Goal: Transaction & Acquisition: Purchase product/service

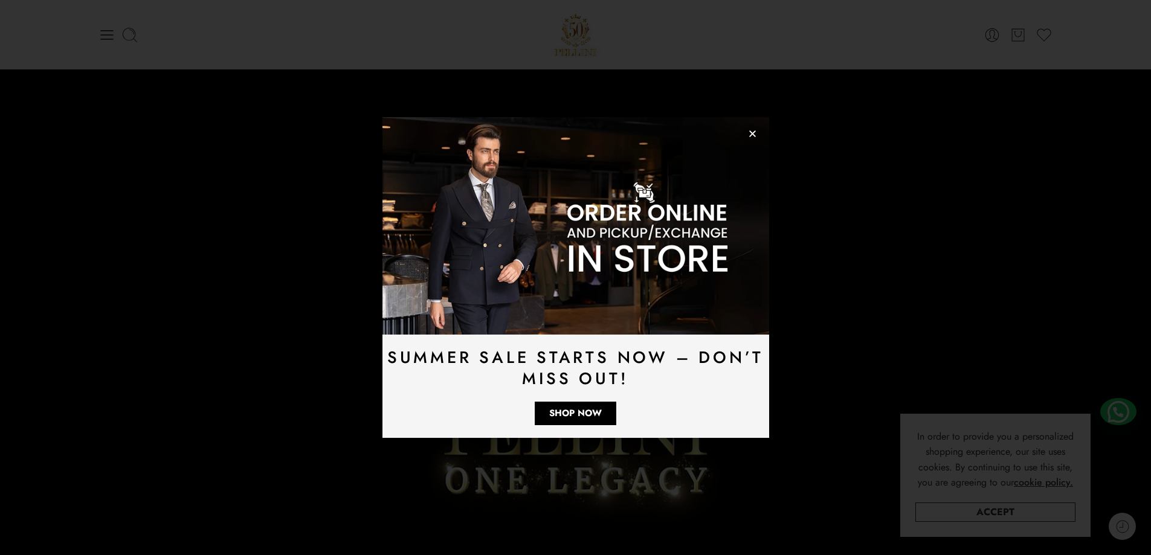
click at [753, 134] on use "Close" at bounding box center [752, 133] width 7 height 7
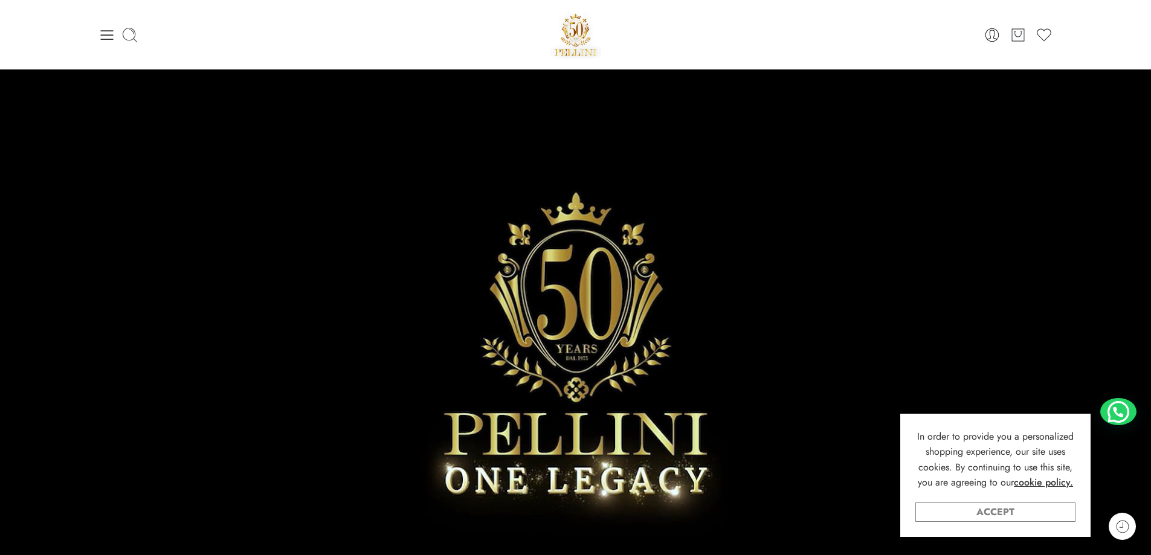
click at [1061, 510] on link "Accept" at bounding box center [995, 512] width 160 height 19
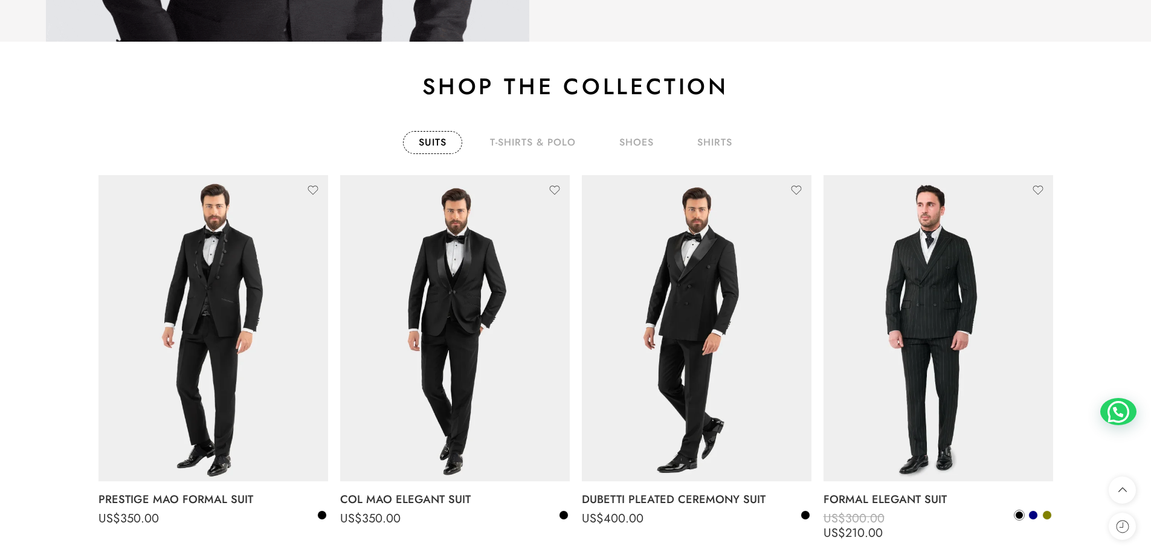
scroll to position [2114, 0]
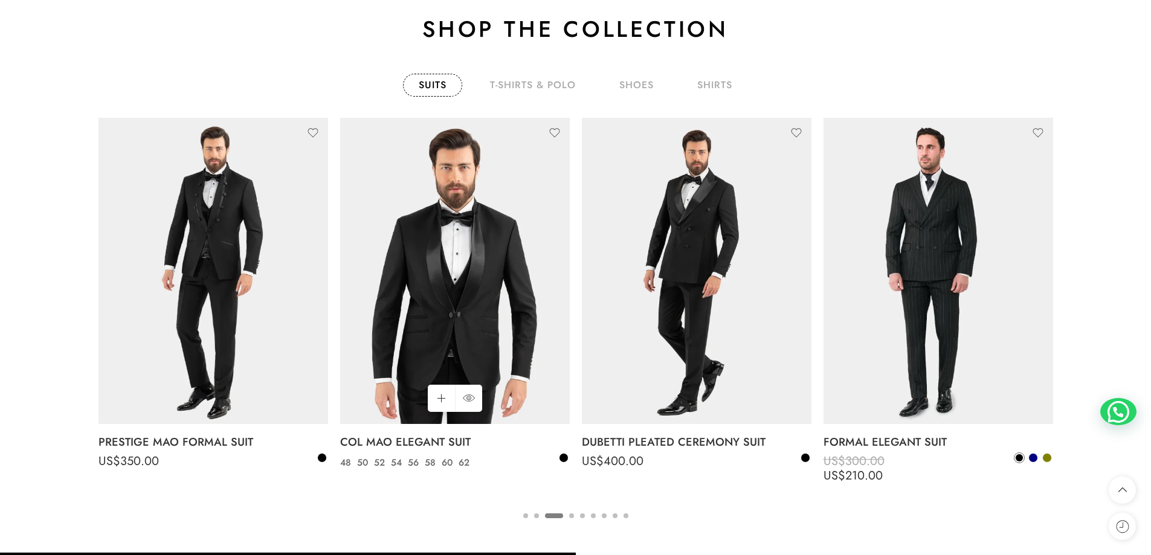
click at [436, 286] on img at bounding box center [455, 271] width 230 height 306
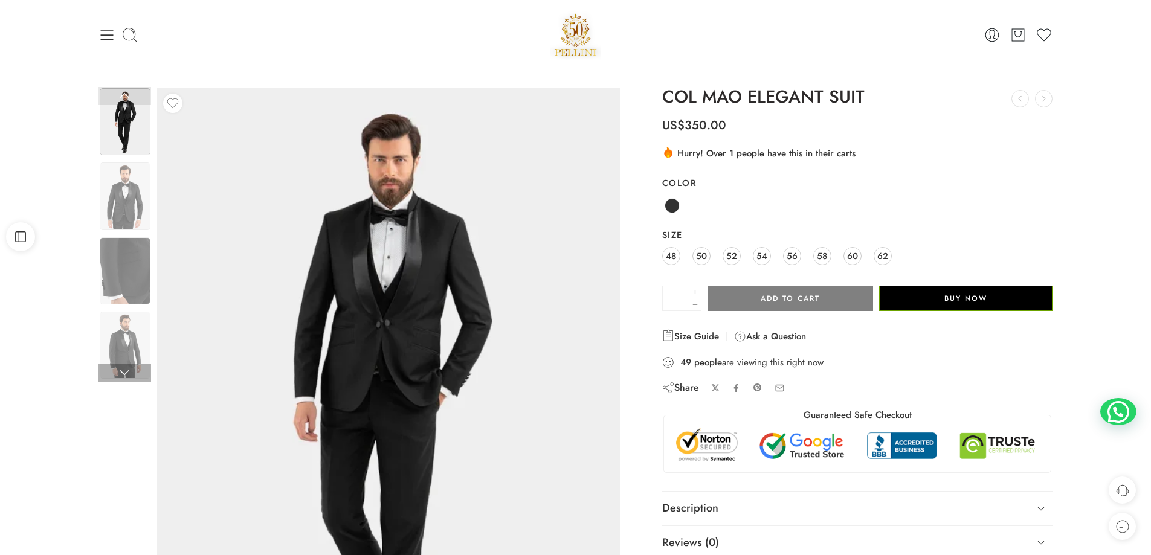
click at [133, 129] on img at bounding box center [125, 121] width 51 height 67
click at [124, 158] on div at bounding box center [124, 273] width 53 height 373
click at [124, 187] on img at bounding box center [125, 195] width 51 height 67
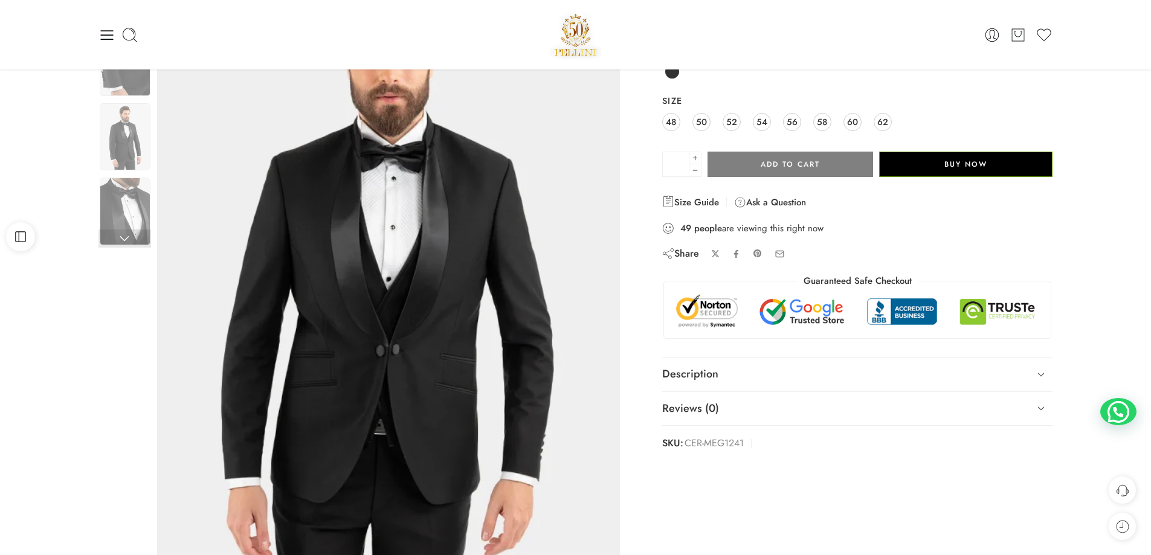
scroll to position [121, 0]
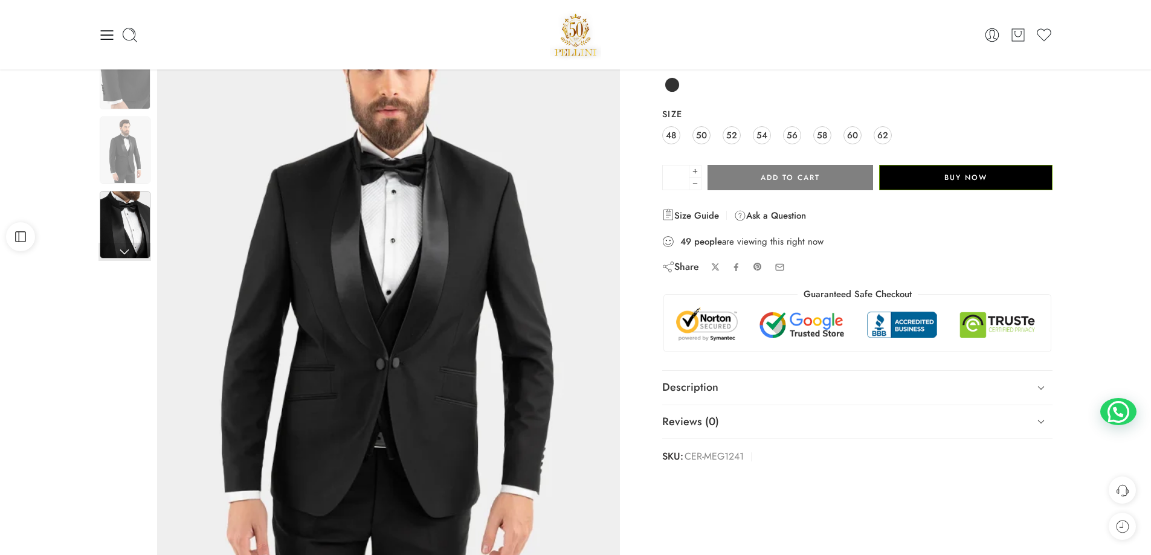
click at [118, 216] on img at bounding box center [125, 224] width 51 height 67
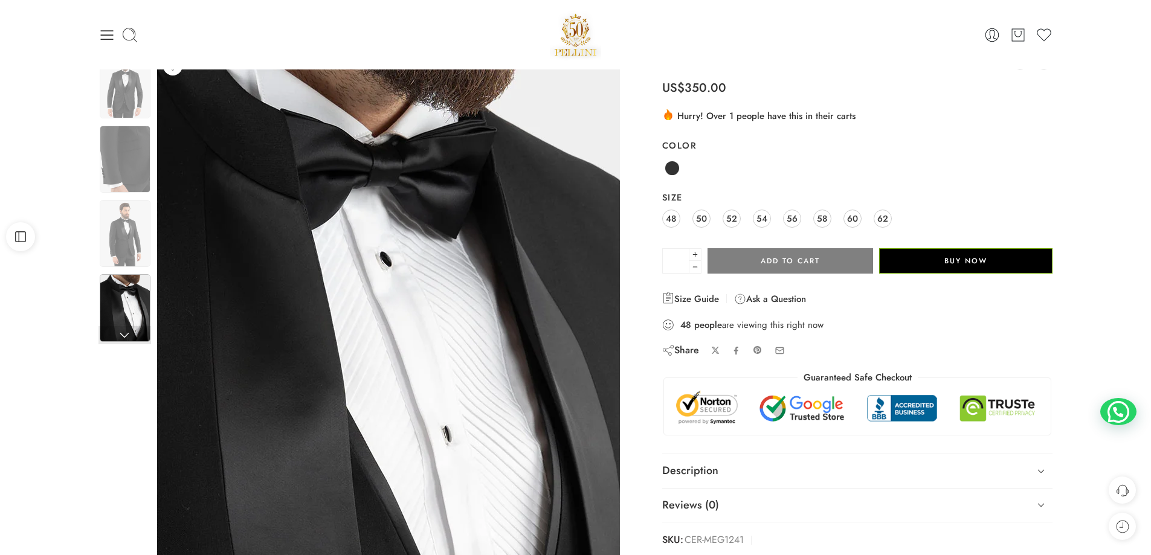
scroll to position [0, 0]
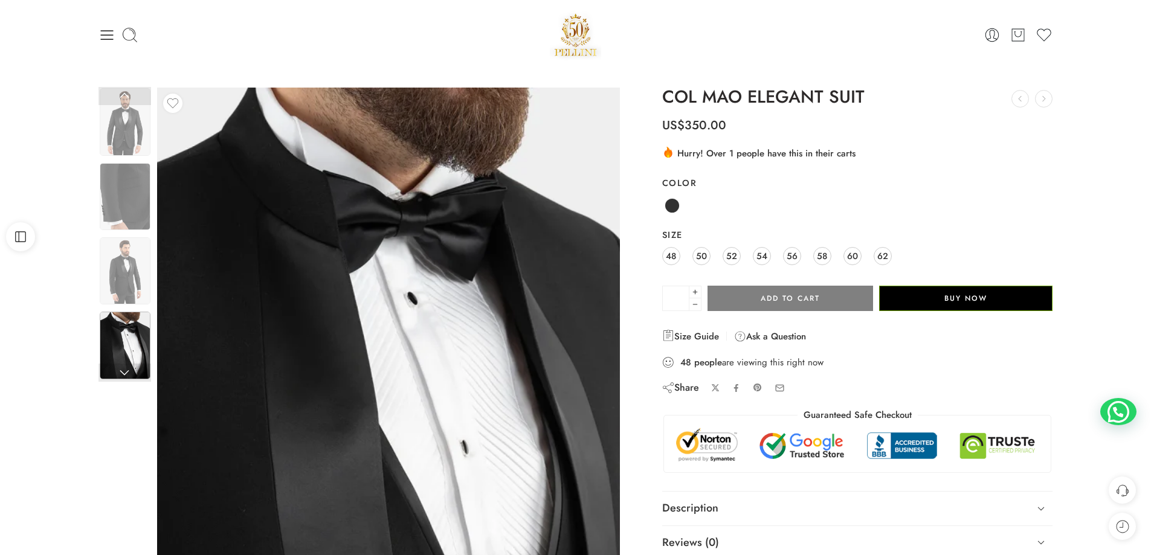
drag, startPoint x: 30, startPoint y: 440, endPoint x: 51, endPoint y: 29, distance: 411.3
click at [31, 438] on div "Previous Next" at bounding box center [575, 406] width 1151 height 674
